Goal: Task Accomplishment & Management: Complete application form

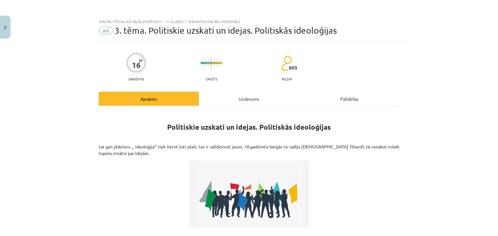
scroll to position [280, 0]
click at [246, 100] on div "Uzdevums" at bounding box center [249, 99] width 100 height 14
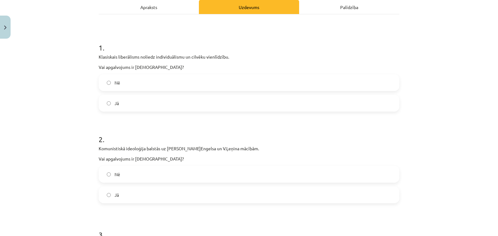
scroll to position [78, 0]
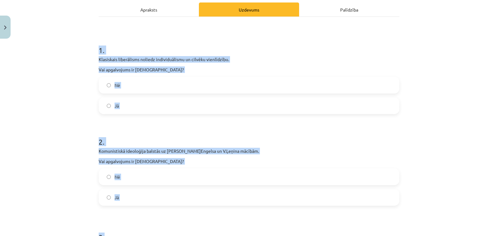
drag, startPoint x: 96, startPoint y: 60, endPoint x: 263, endPoint y: 209, distance: 223.9
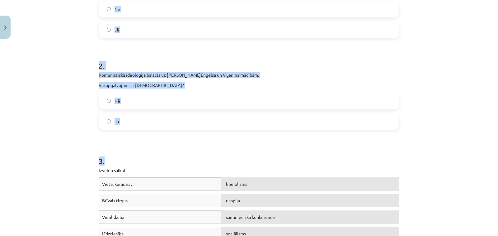
scroll to position [183, 0]
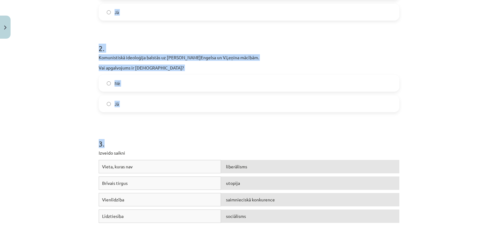
click at [145, 105] on label "Jā" at bounding box center [249, 104] width 300 height 16
drag, startPoint x: 167, startPoint y: 113, endPoint x: 133, endPoint y: 21, distance: 98.7
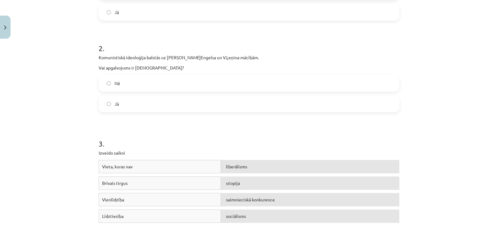
click at [56, 51] on div "Mācību tēma: Sociālās zinātnes i - 11. klases 1. ieskaites mācību materiāls #4 …" at bounding box center [249, 118] width 498 height 236
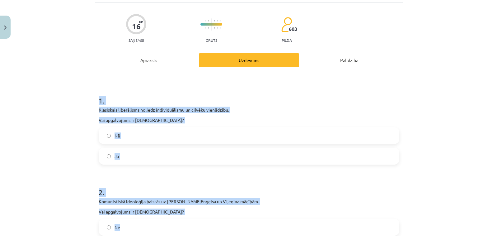
scroll to position [77, 0]
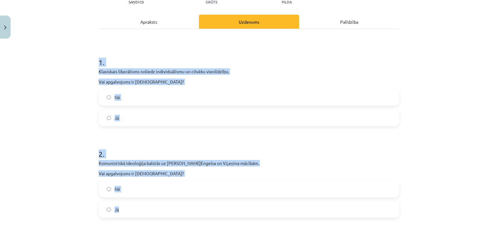
drag, startPoint x: 96, startPoint y: 142, endPoint x: 176, endPoint y: 213, distance: 106.8
copy form "1 . Klasiskais liberālisms noliedz individuālismu un cilvēku vienlīdzību. Vai a…"
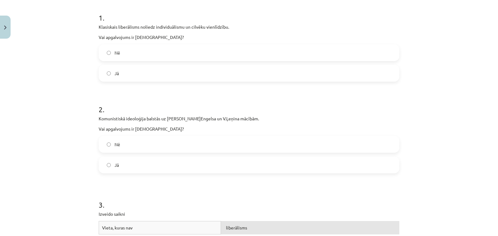
scroll to position [202, 0]
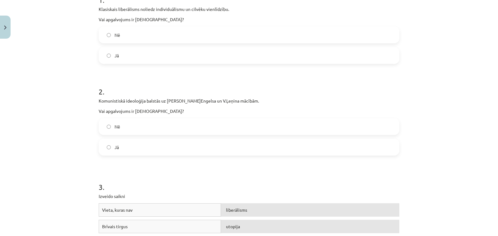
click at [134, 38] on label "Nē" at bounding box center [249, 35] width 300 height 16
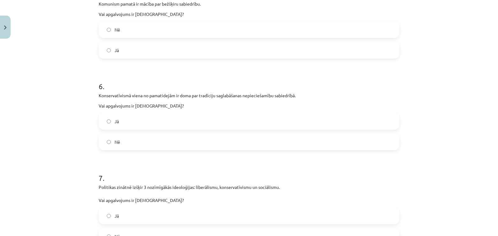
scroll to position [641, 0]
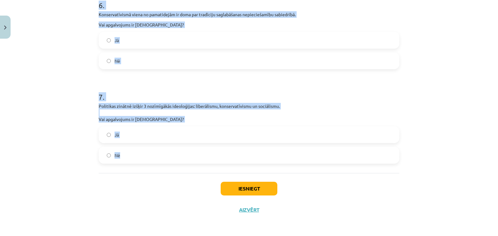
drag, startPoint x: 94, startPoint y: 65, endPoint x: 213, endPoint y: 150, distance: 146.8
copy form "4 . Sociālisma idejas aizsākumi meklējami [DOMAIN_NAME] pirmajā pusē. Vai apgal…"
click at [226, 87] on h1 "7 ." at bounding box center [249, 91] width 301 height 19
